Goal: Task Accomplishment & Management: Complete application form

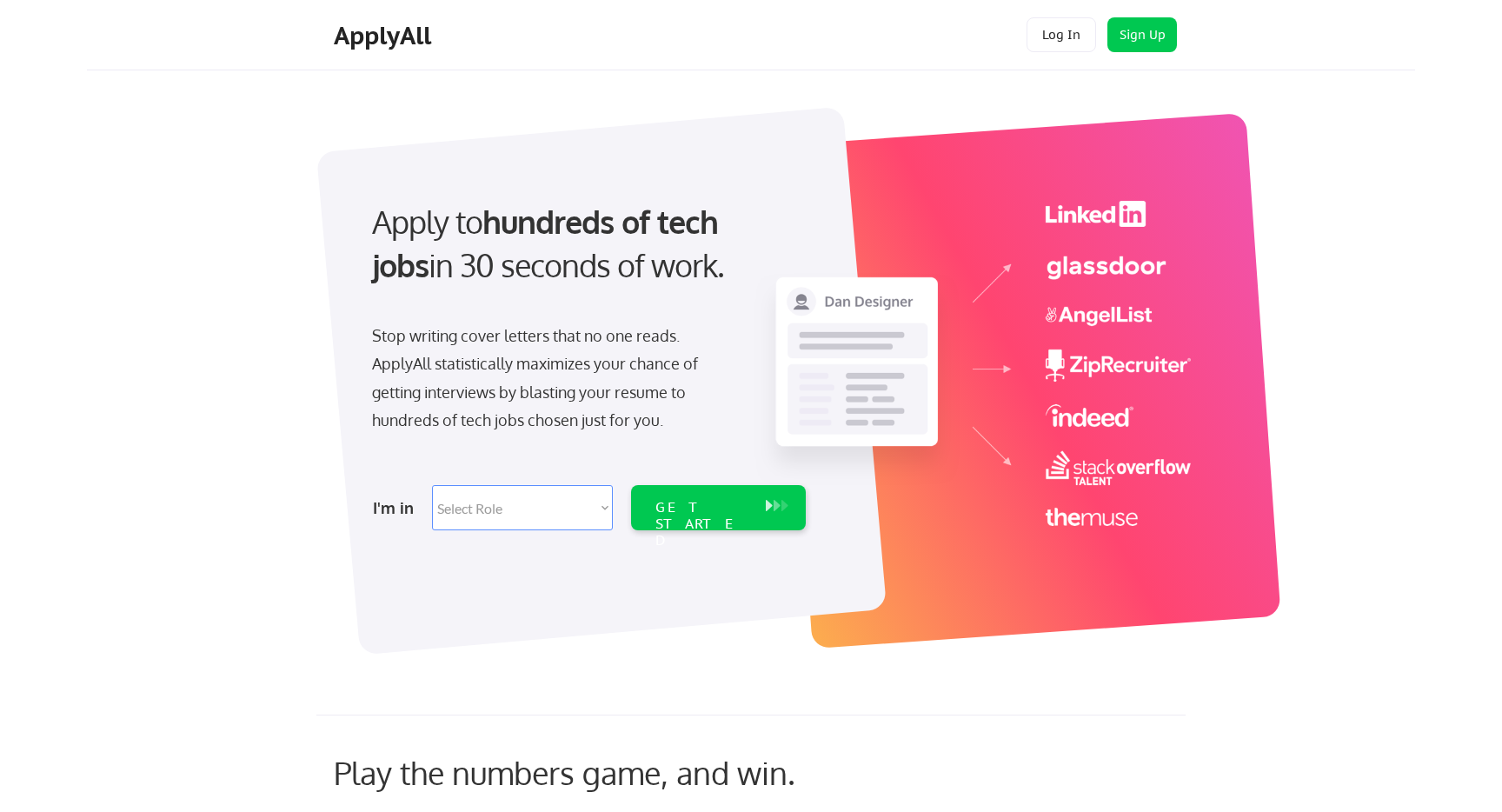
click at [524, 504] on select "Select Role Software Engineering Product Management Customer Success Sales UI/U…" at bounding box center [522, 507] width 181 height 45
select select ""engineering""
click at [432, 485] on select "Select Role Software Engineering Product Management Customer Success Sales UI/U…" at bounding box center [522, 507] width 181 height 45
select select ""engineering""
click at [724, 510] on div "GET STARTED" at bounding box center [702, 524] width 93 height 50
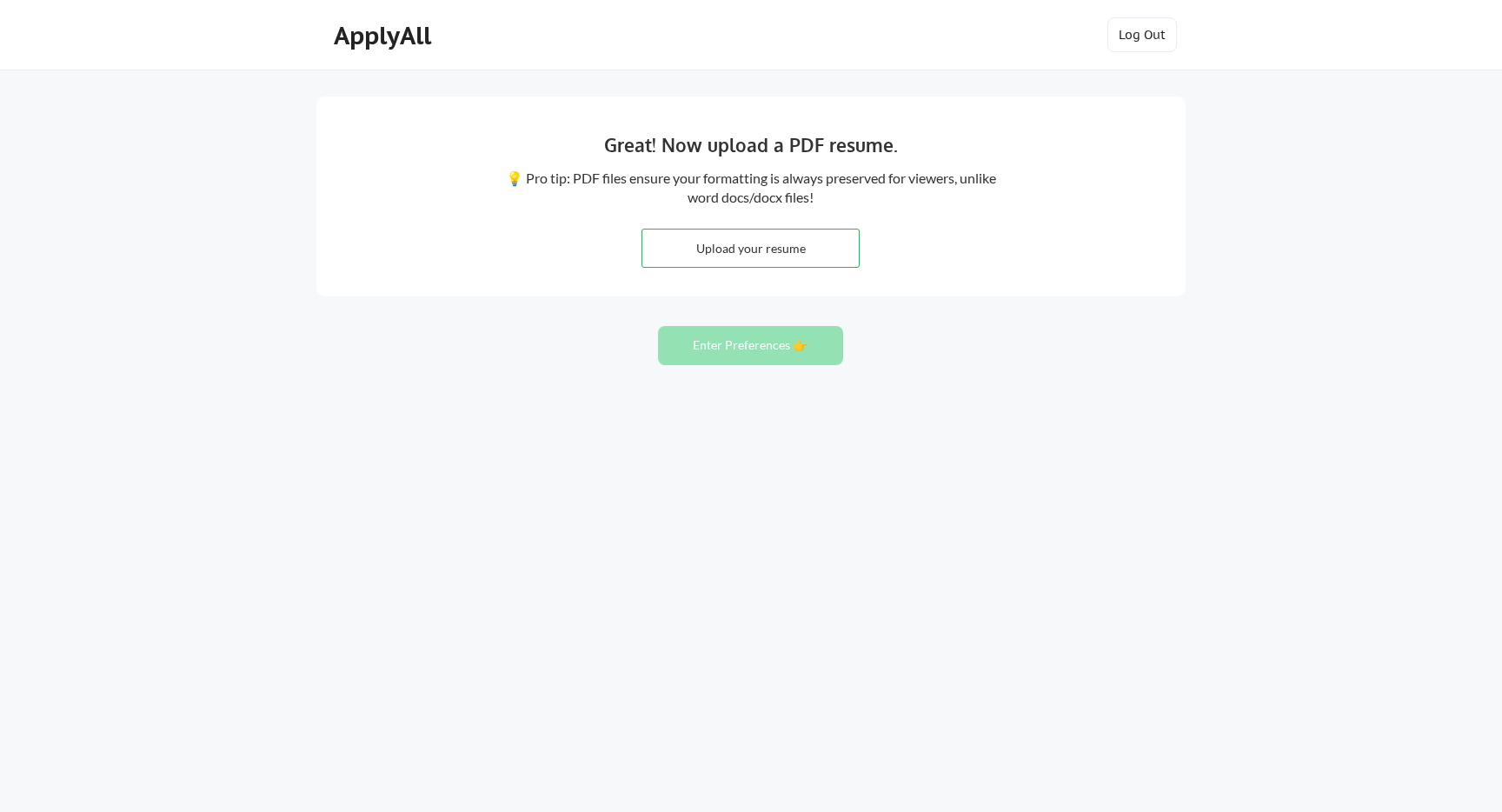
type input "C:\fakepath\Sheikh_Omar_resume.pdf"
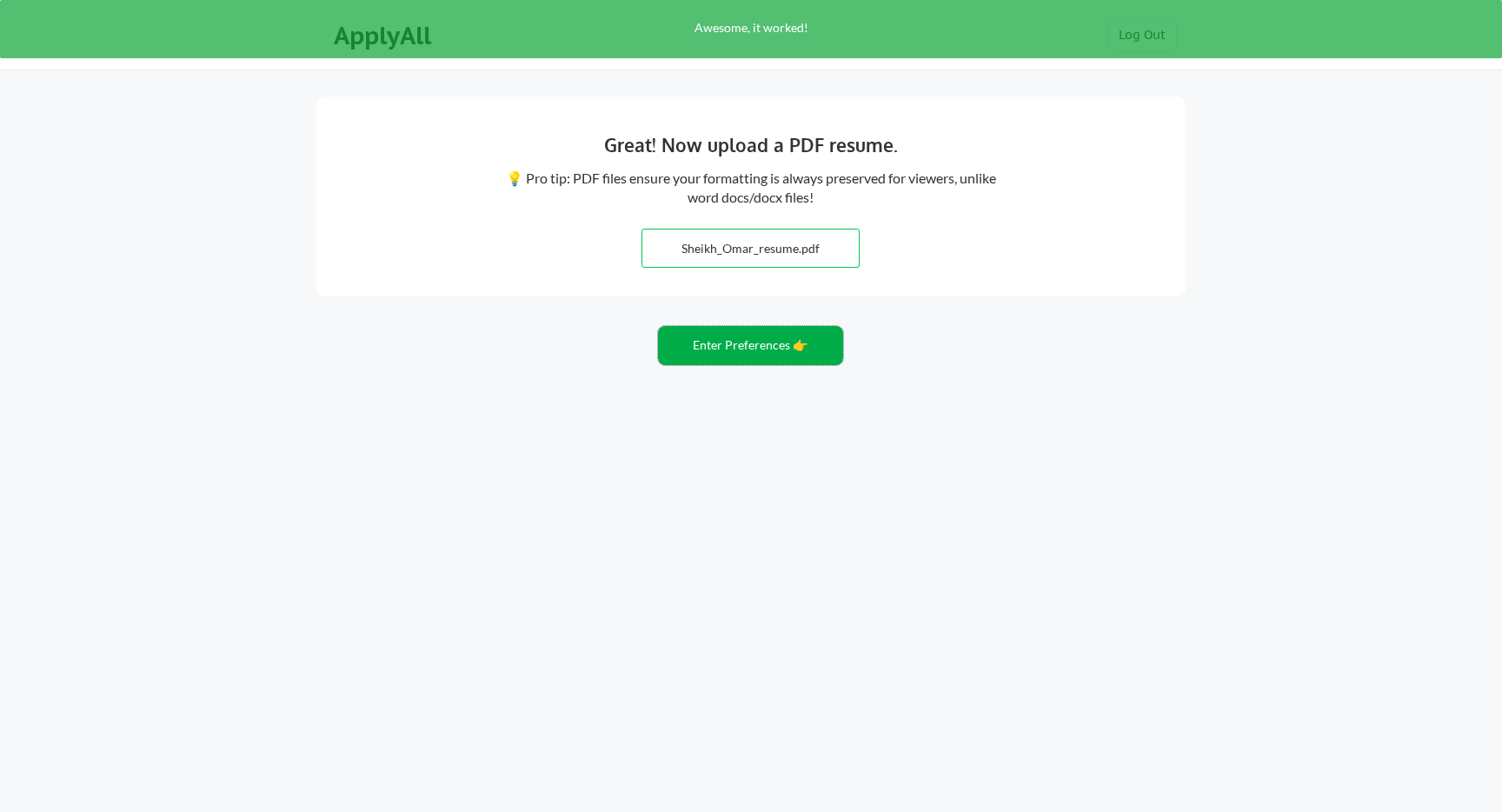
click at [741, 341] on button "Enter Preferences 👉" at bounding box center [751, 346] width 185 height 39
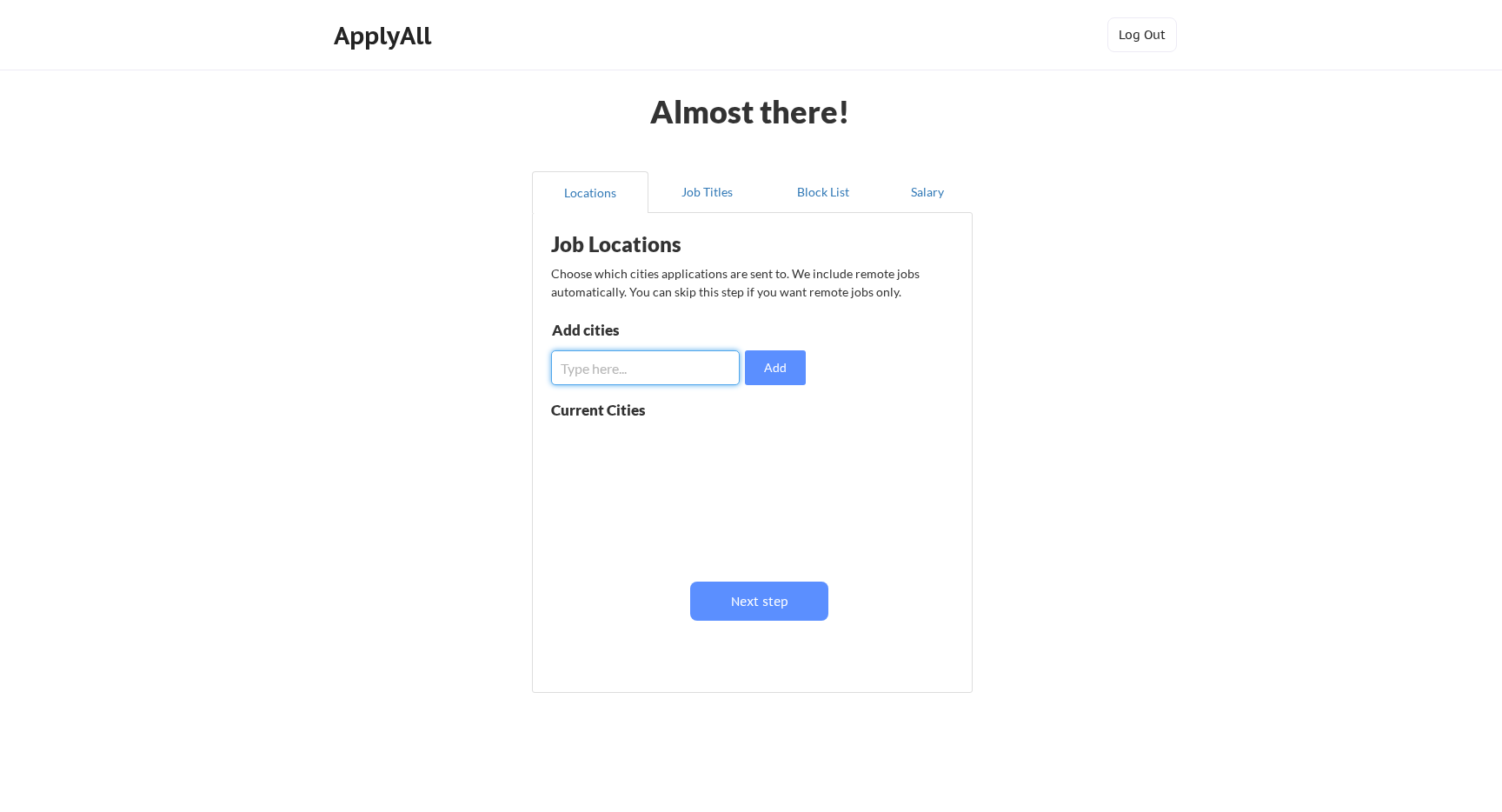
click at [666, 366] on input "input" at bounding box center [644, 368] width 188 height 35
type input "los angeles"
click at [779, 362] on button "Add" at bounding box center [776, 368] width 61 height 35
click at [750, 444] on button at bounding box center [752, 444] width 13 height 13
drag, startPoint x: 657, startPoint y: 349, endPoint x: 661, endPoint y: 363, distance: 14.6
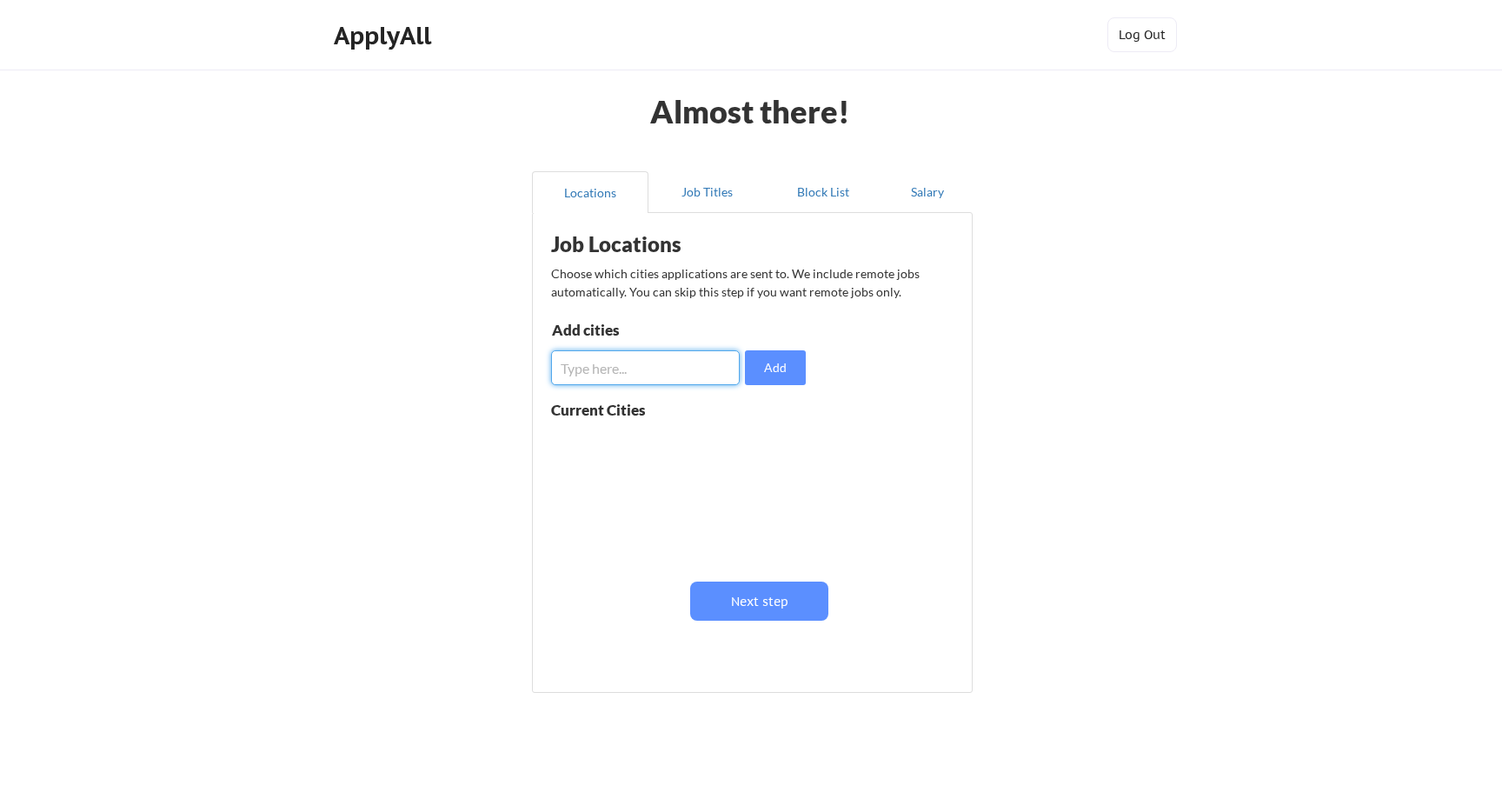
click at [657, 350] on input "input" at bounding box center [644, 368] width 188 height 35
type input "Los Angeles, CA"
click at [758, 367] on button "Add" at bounding box center [776, 368] width 61 height 35
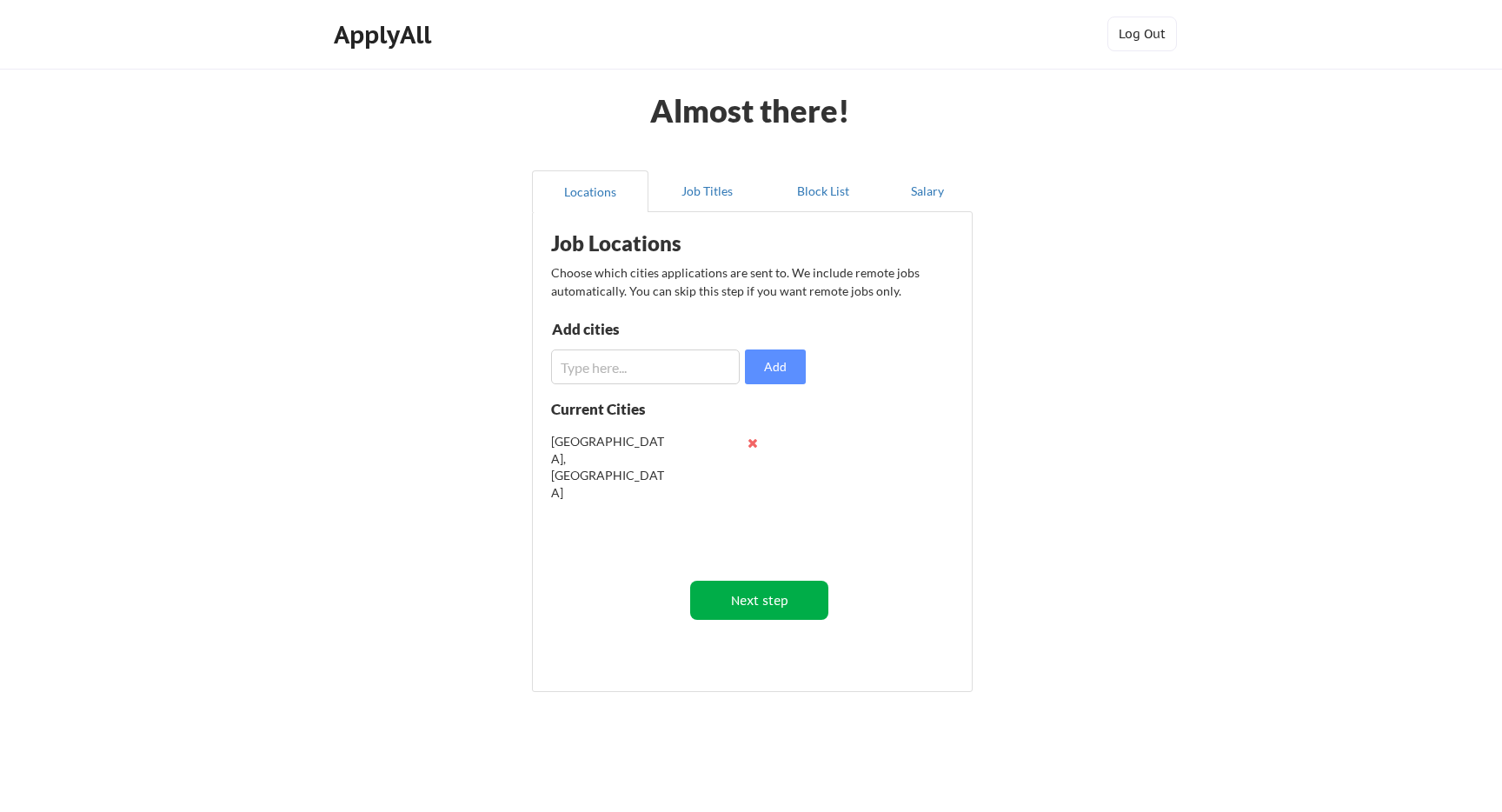
click at [767, 587] on button "Next step" at bounding box center [758, 600] width 138 height 39
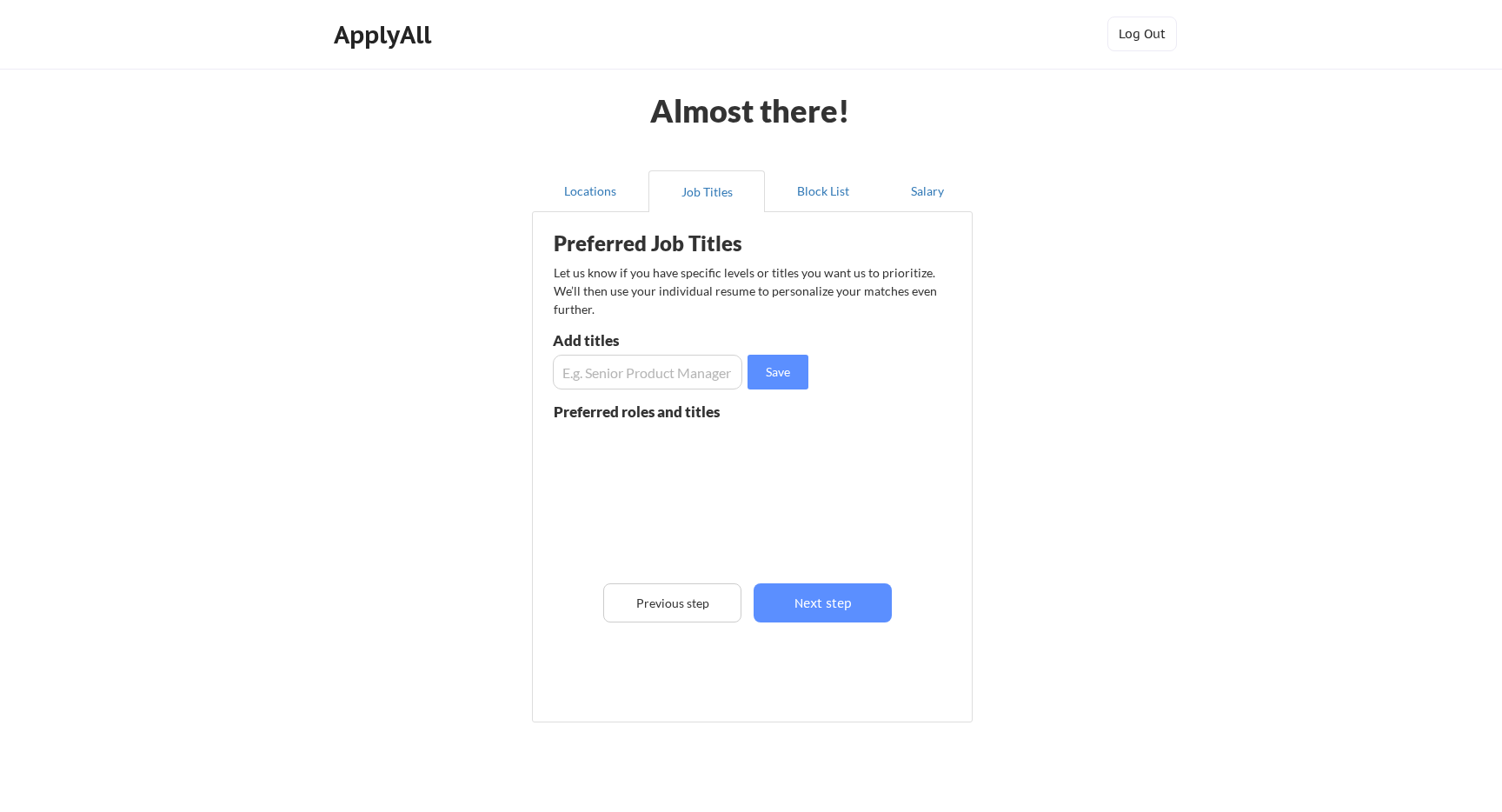
click at [702, 368] on input "input" at bounding box center [647, 373] width 189 height 35
click at [689, 366] on input "input" at bounding box center [647, 373] width 189 height 35
type input "Sr. iOS Developer"
click at [782, 369] on button "Save" at bounding box center [778, 373] width 61 height 35
click at [680, 374] on input "input" at bounding box center [647, 373] width 189 height 35
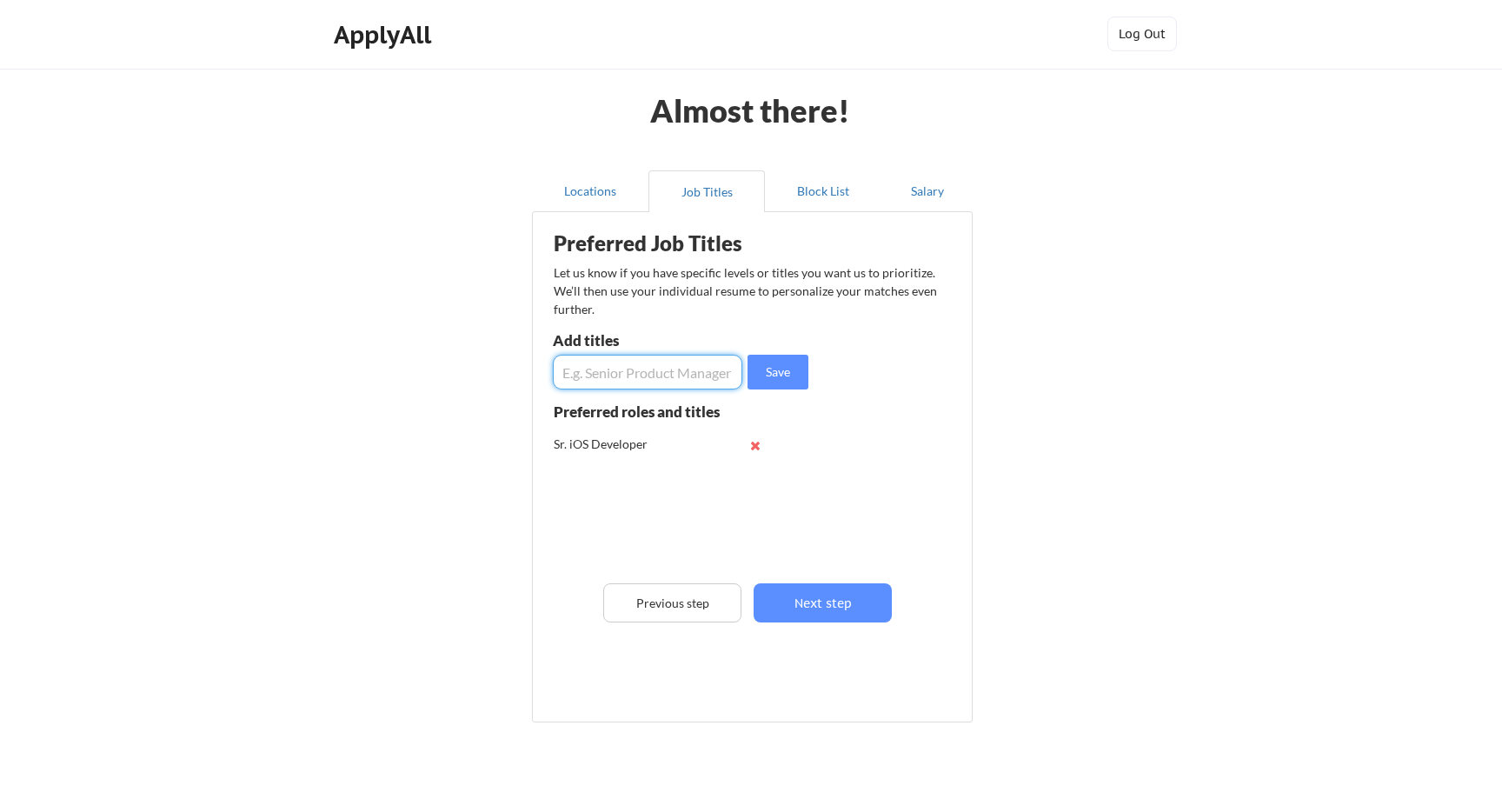
paste input "Sr. iOS Developer"
click at [647, 374] on input "input" at bounding box center [647, 373] width 189 height 35
type input "Sr. iOS Engineer"
drag, startPoint x: 776, startPoint y: 380, endPoint x: 754, endPoint y: 381, distance: 22.0
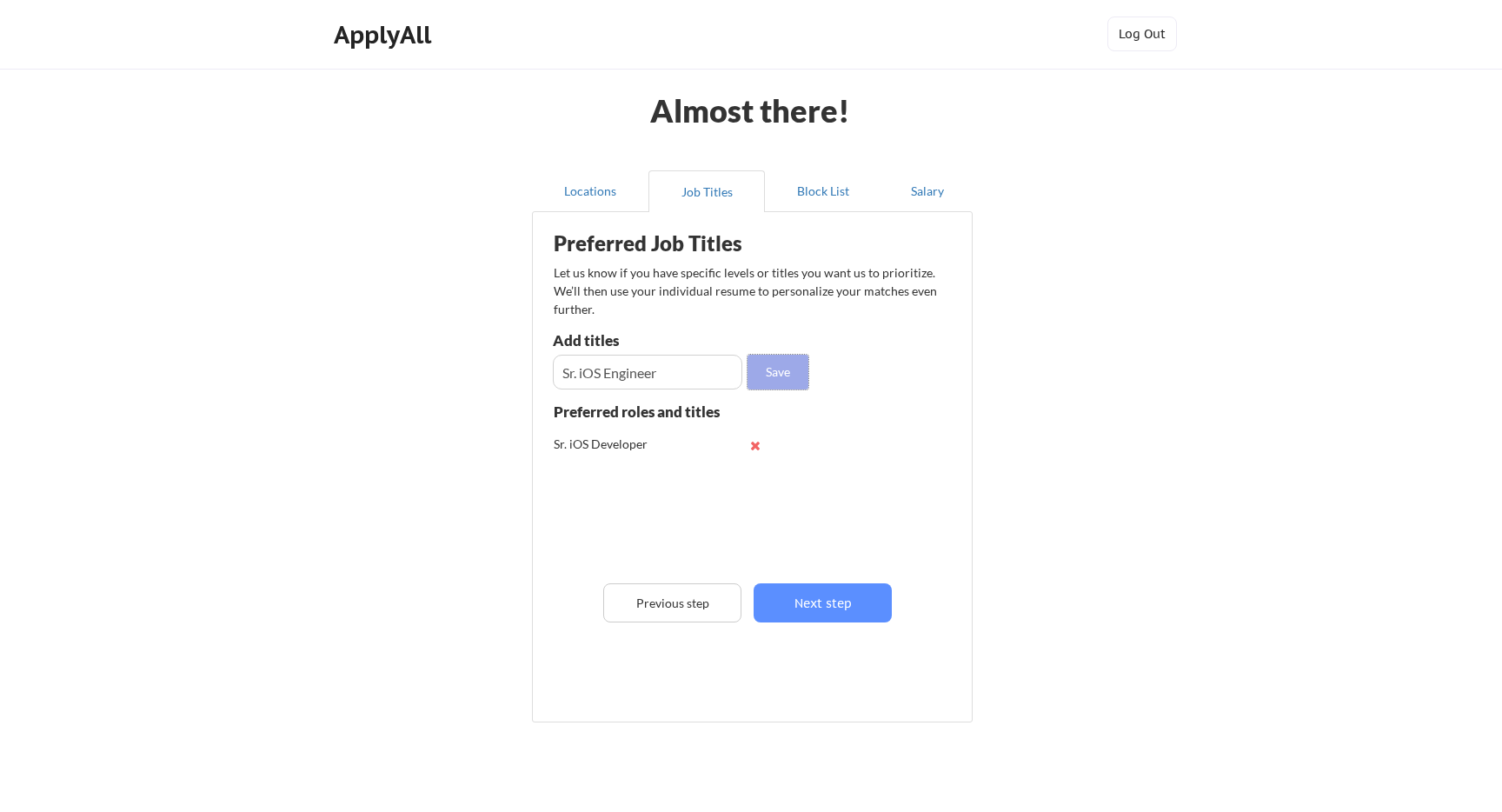
click at [776, 380] on button "Save" at bounding box center [778, 373] width 61 height 35
click at [652, 383] on input "input" at bounding box center [647, 373] width 189 height 35
type input "Sr. macOS Developer"
click at [788, 369] on button "Save" at bounding box center [778, 373] width 61 height 35
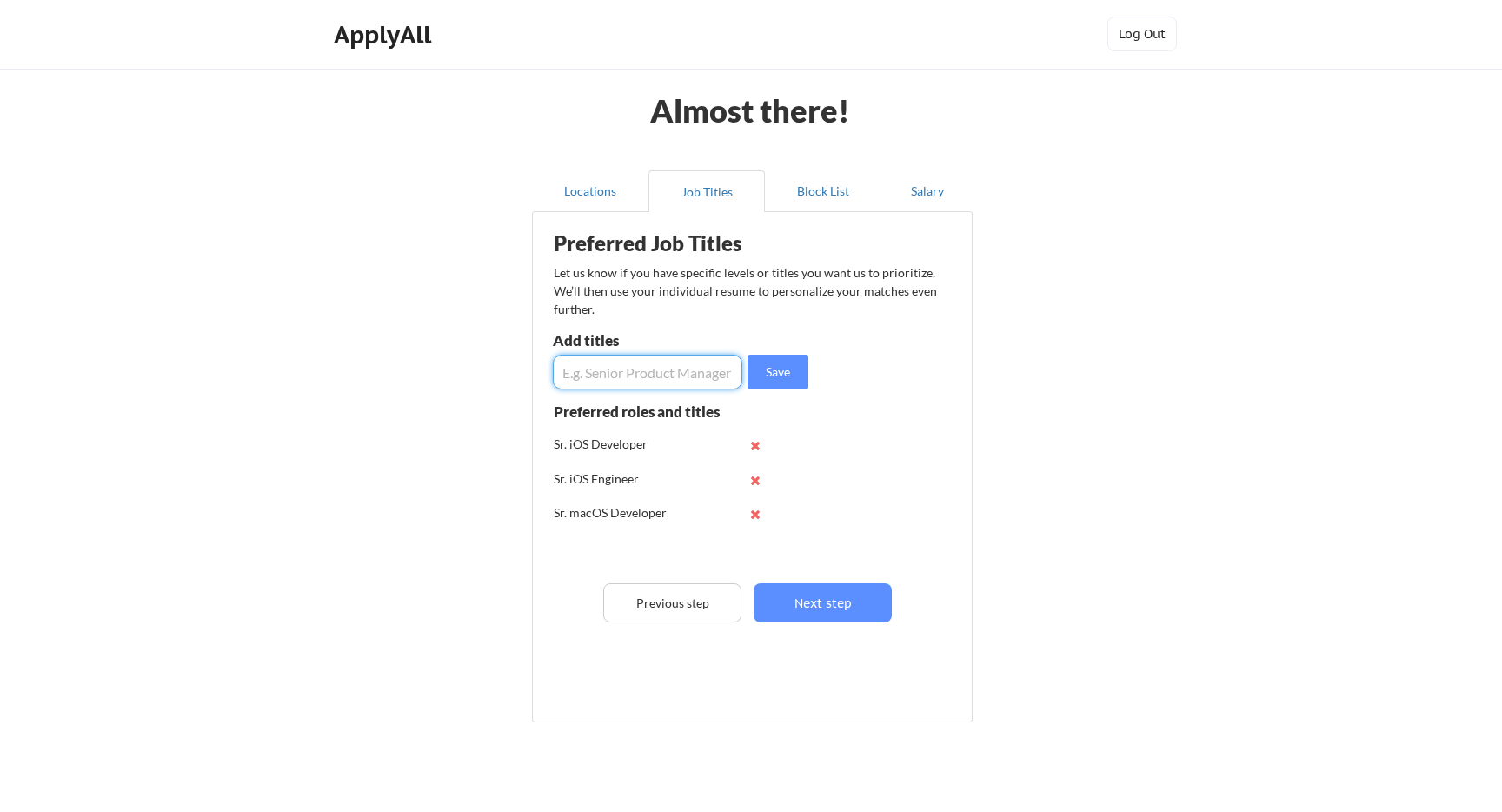
click at [709, 370] on input "input" at bounding box center [647, 373] width 189 height 35
paste input "Sr. macOS Developer"
click at [634, 374] on input "input" at bounding box center [647, 373] width 189 height 35
type input "Sr. macOS Engineer"
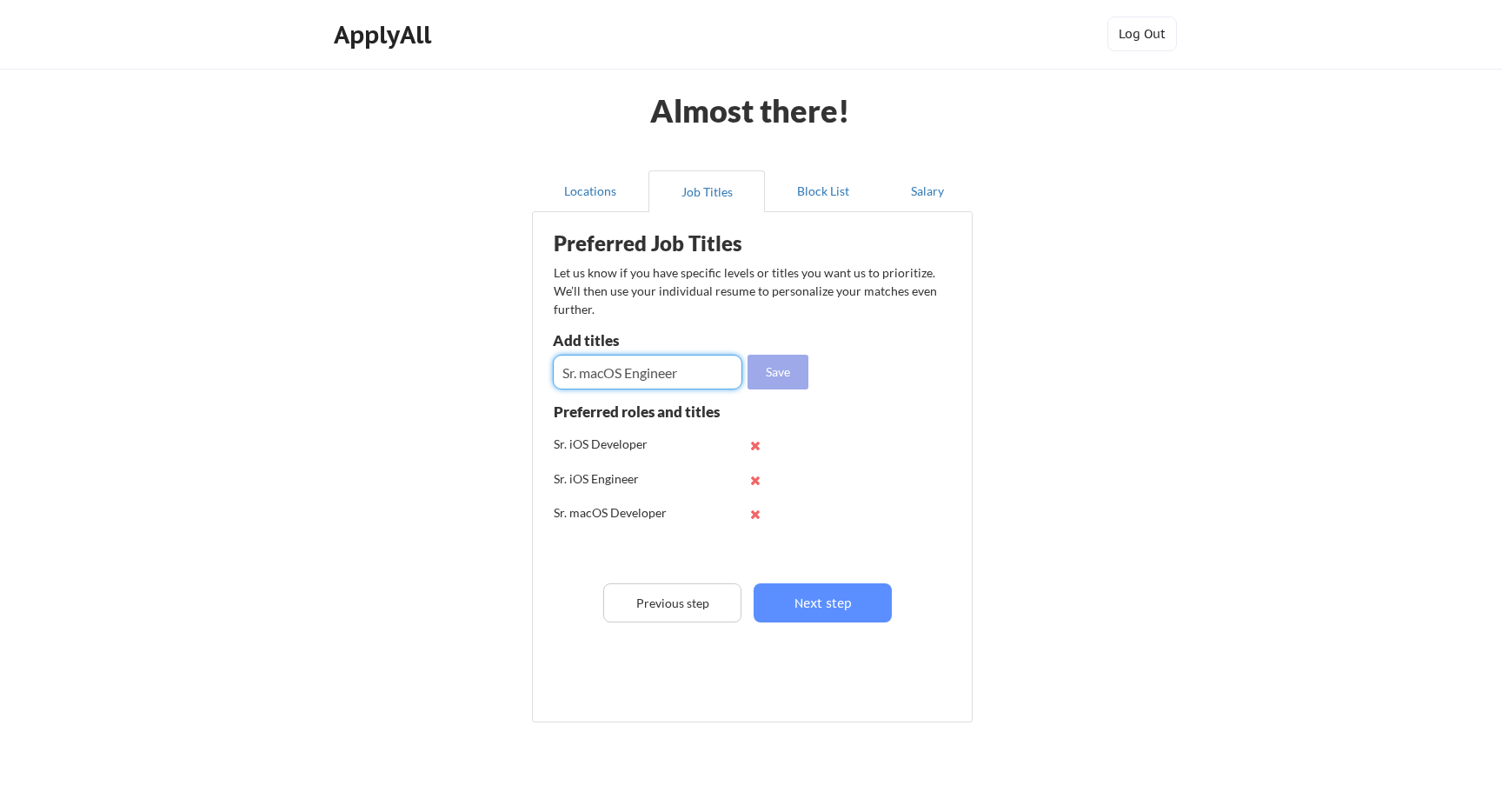
click at [778, 375] on button "Save" at bounding box center [778, 373] width 61 height 35
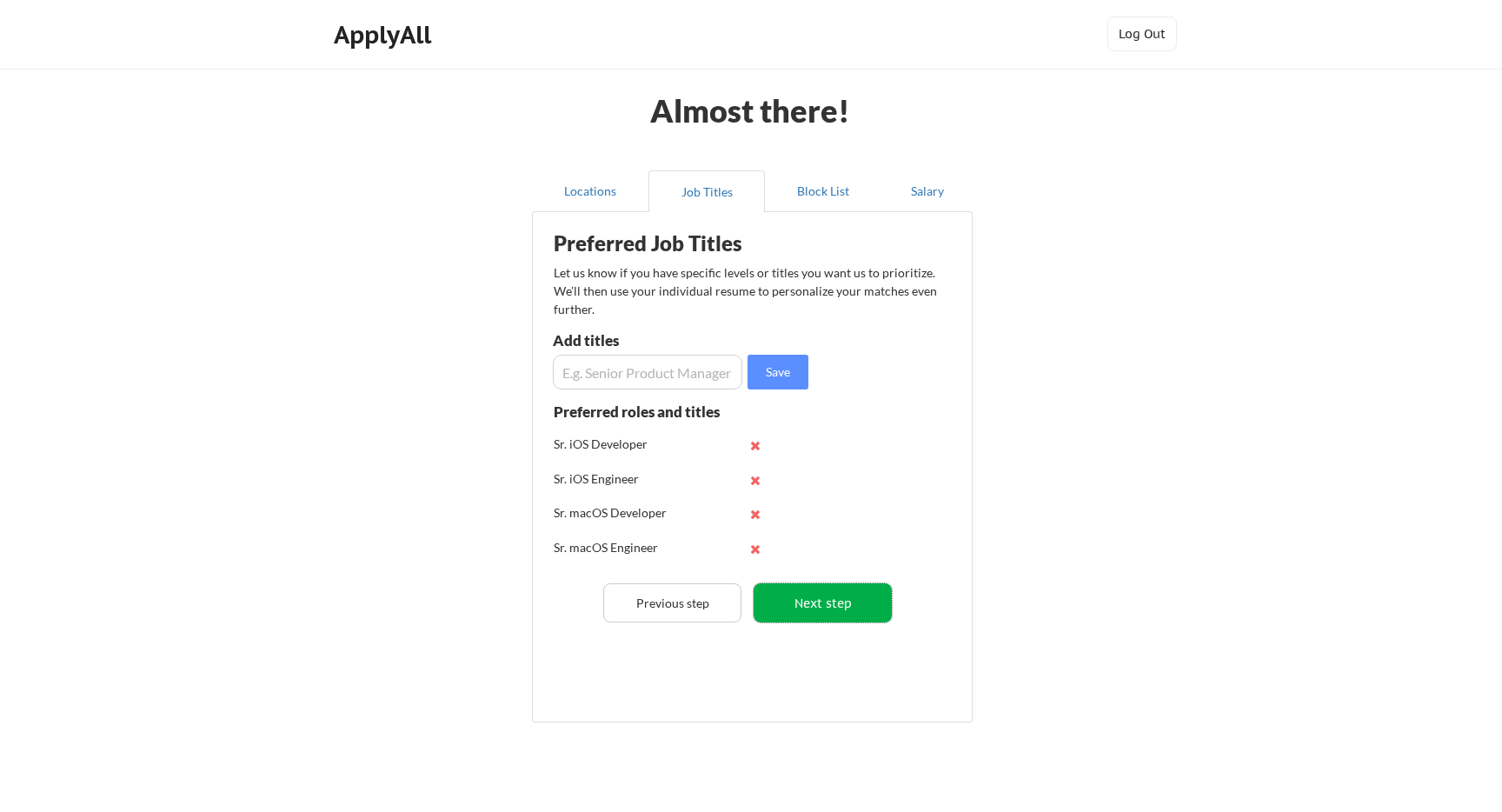
click at [833, 599] on button "Next step" at bounding box center [822, 603] width 138 height 39
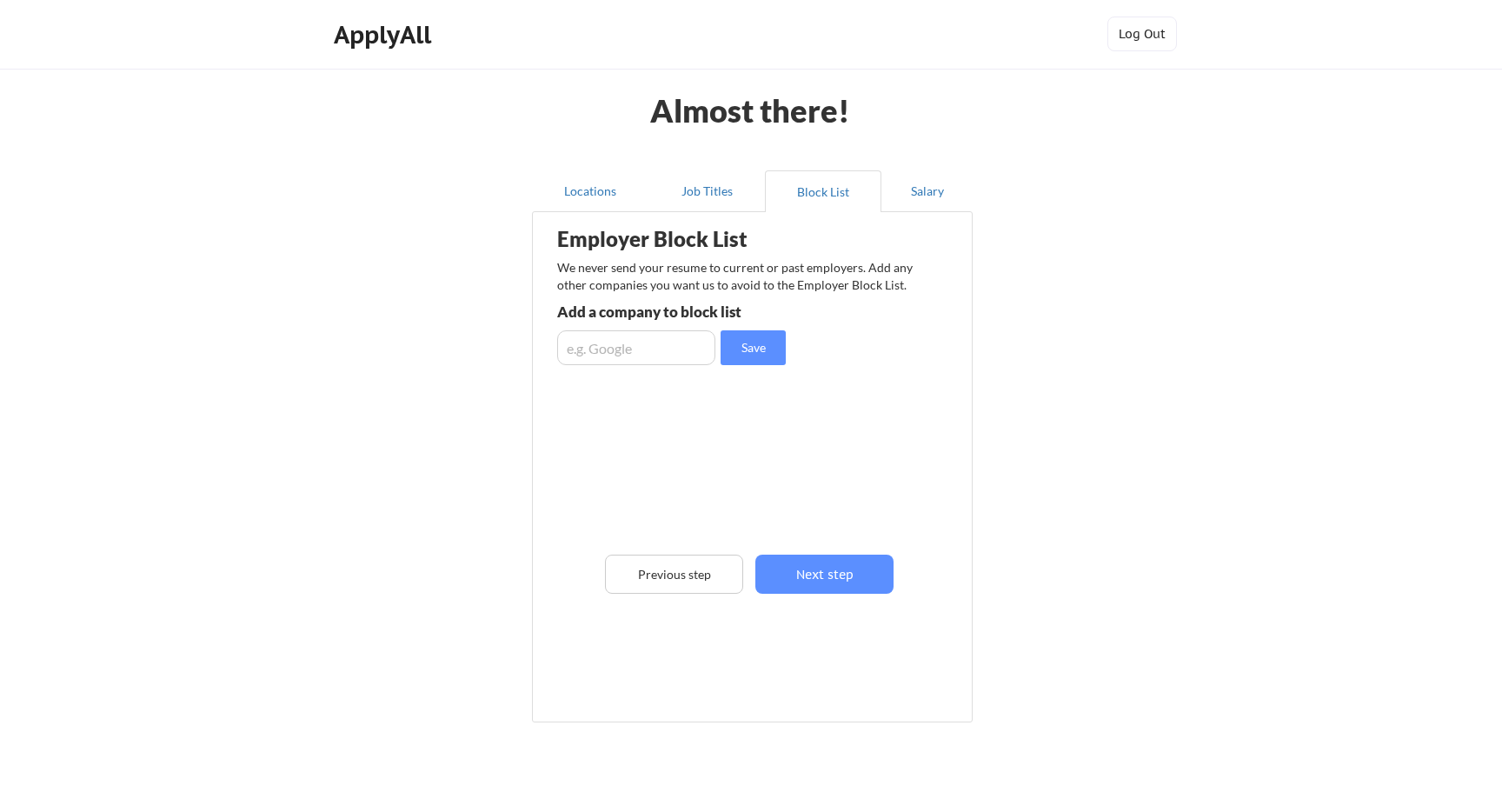
click at [662, 349] on input "input" at bounding box center [636, 348] width 159 height 35
click at [828, 577] on button "Next step" at bounding box center [824, 574] width 138 height 39
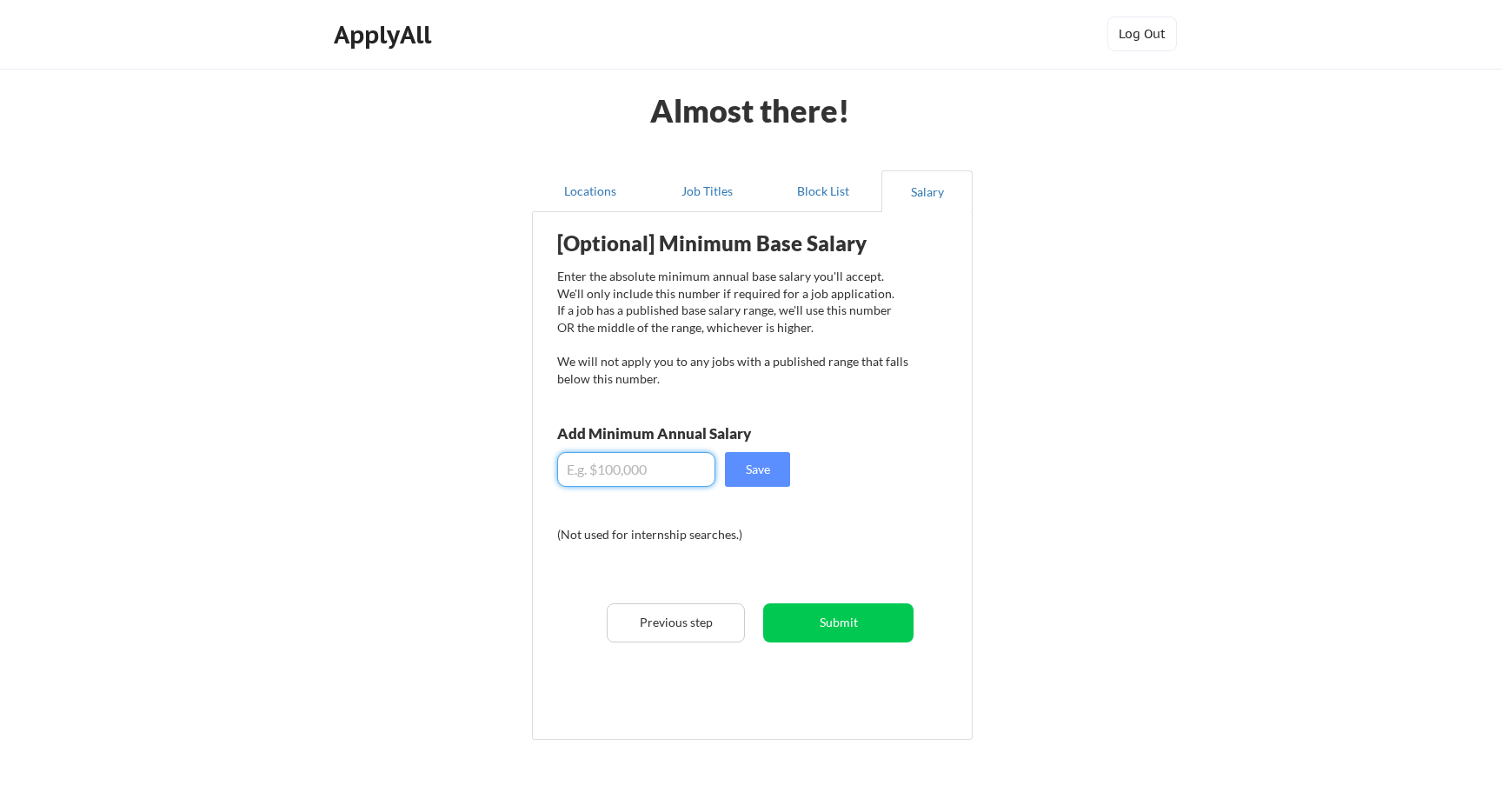
click at [688, 474] on input "input" at bounding box center [636, 470] width 159 height 35
type input "$2"
type input "$190,000"
click at [901, 443] on div "[Optional] Minimum Base Salary Enter the absolute minimum annual base salary yo…" at bounding box center [756, 469] width 428 height 497
click at [773, 460] on button "Save" at bounding box center [757, 470] width 65 height 35
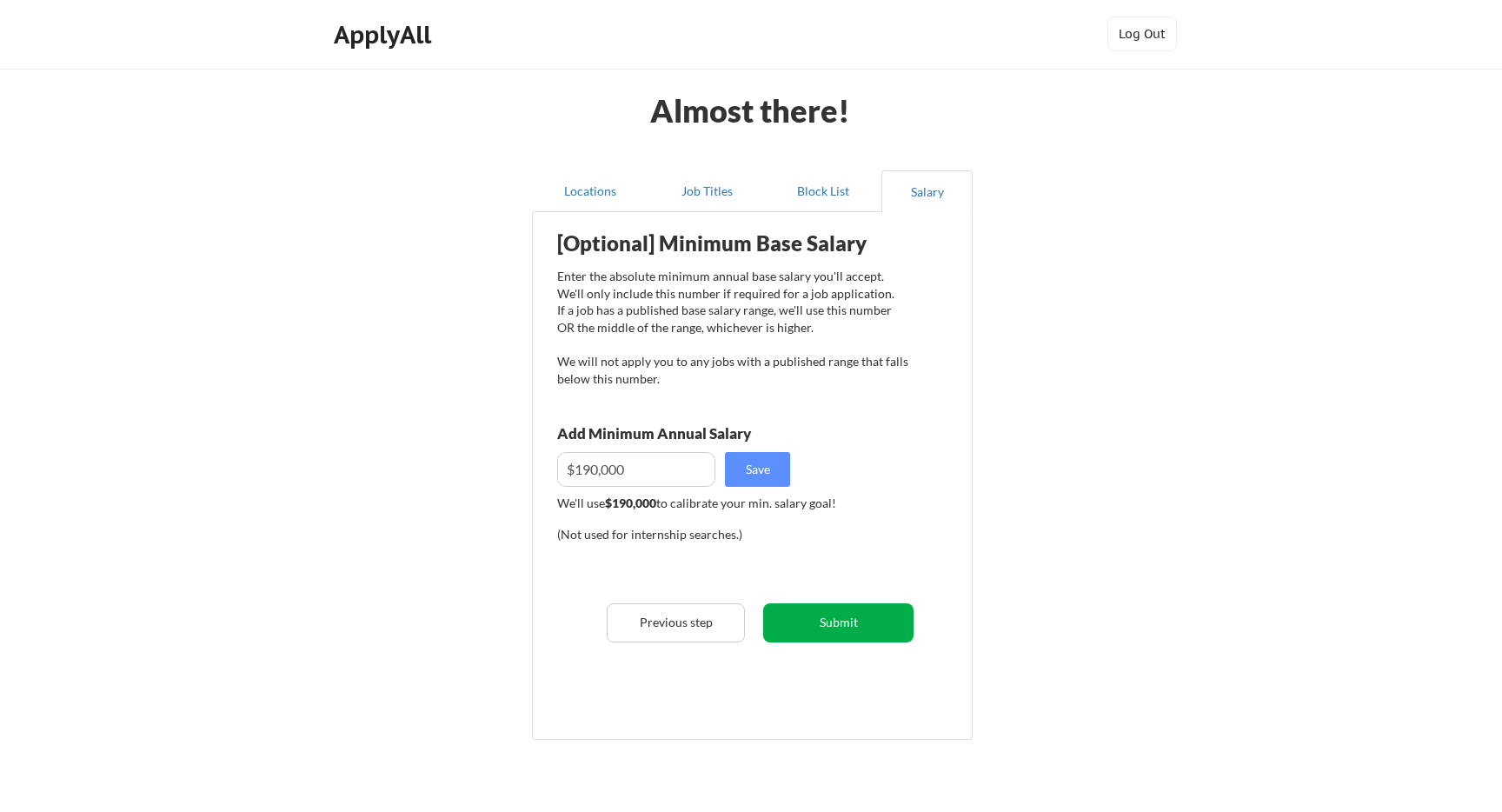
click at [844, 633] on button "Submit" at bounding box center [838, 623] width 150 height 39
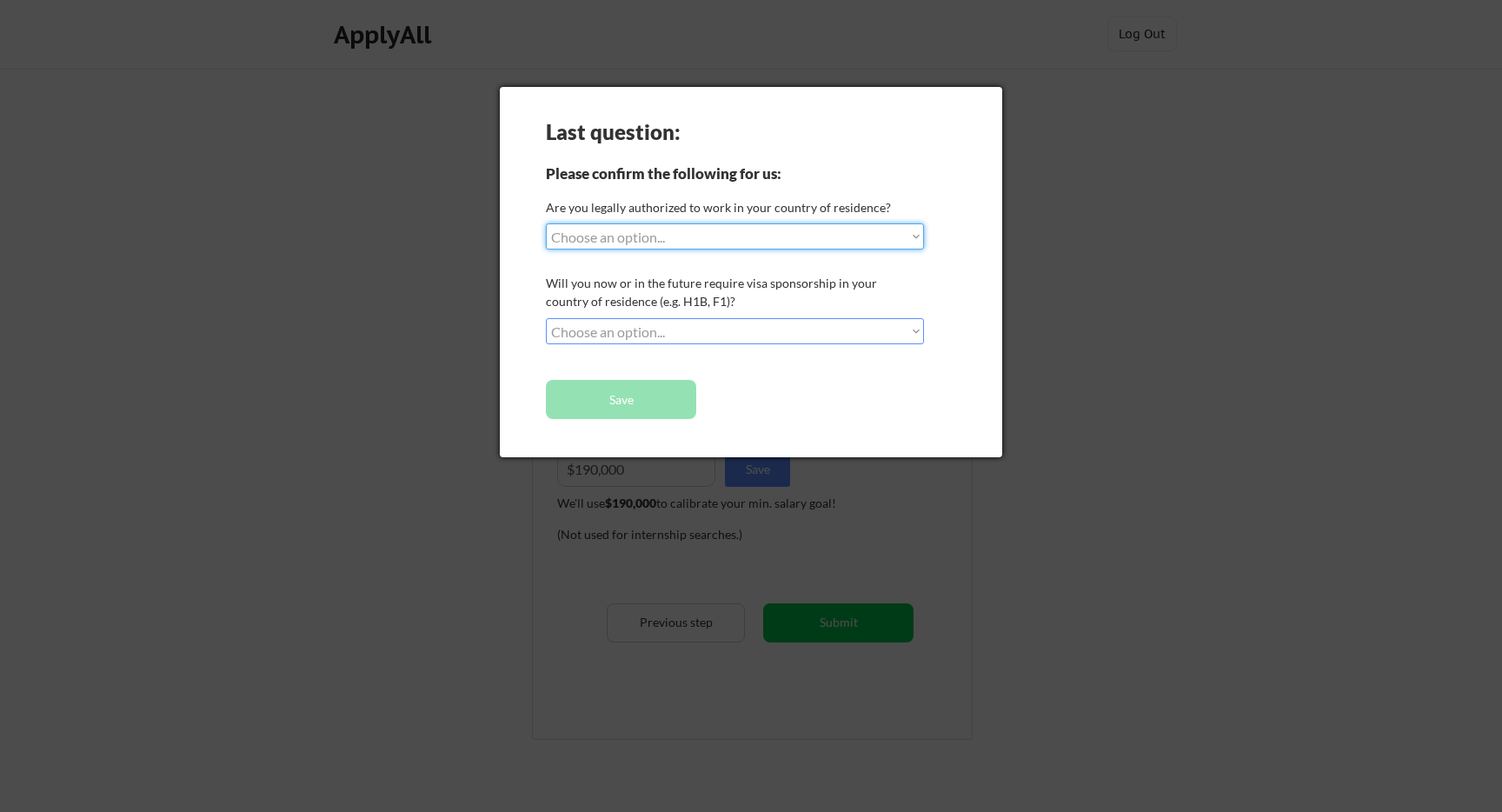
click at [730, 231] on select "Choose an option... Yes, I am a US Citizen Yes, I am a Canadian Citizen Yes, I …" at bounding box center [735, 236] width 378 height 26
select select ""yes__i_am_a_us_citizen""
click at [546, 223] on select "Choose an option... Yes, I am a US Citizen Yes, I am a Canadian Citizen Yes, I …" at bounding box center [735, 236] width 378 height 26
click at [730, 326] on select "Choose an option... No, I will not need sponsorship Yes, I will need sponsorship" at bounding box center [735, 331] width 378 height 26
select select ""no__i_will_not_need_sponsorship""
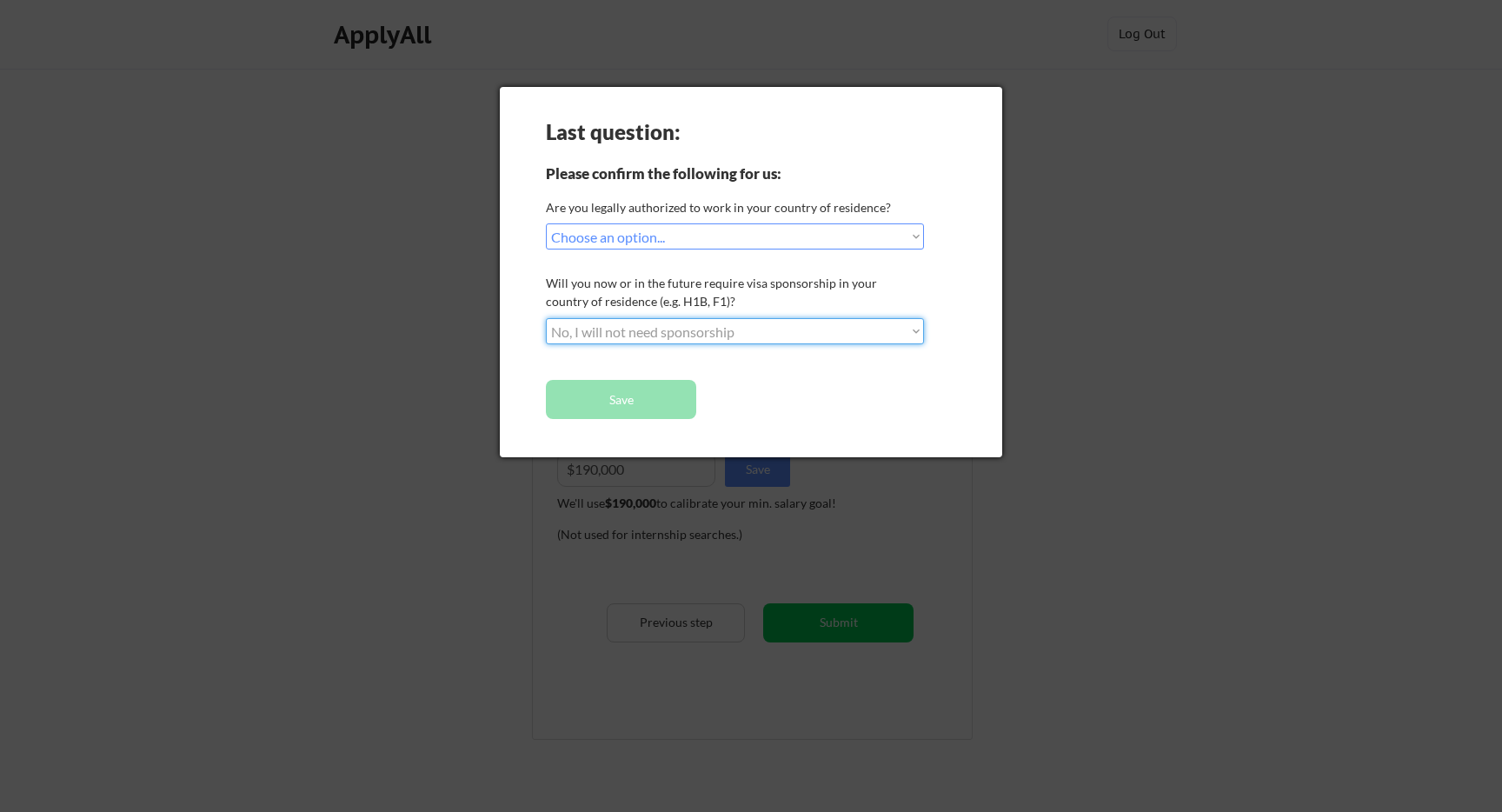
click at [546, 318] on select "Choose an option... No, I will not need sponsorship Yes, I will need sponsorship" at bounding box center [735, 331] width 378 height 26
click at [641, 401] on button "Save" at bounding box center [621, 400] width 150 height 39
